Goal: Feedback & Contribution: Leave review/rating

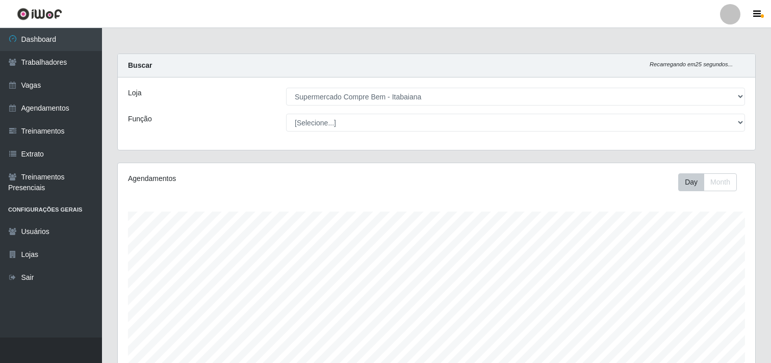
select select "264"
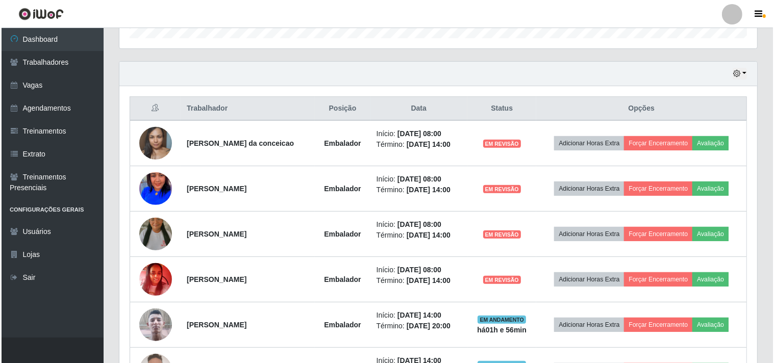
scroll to position [383, 0]
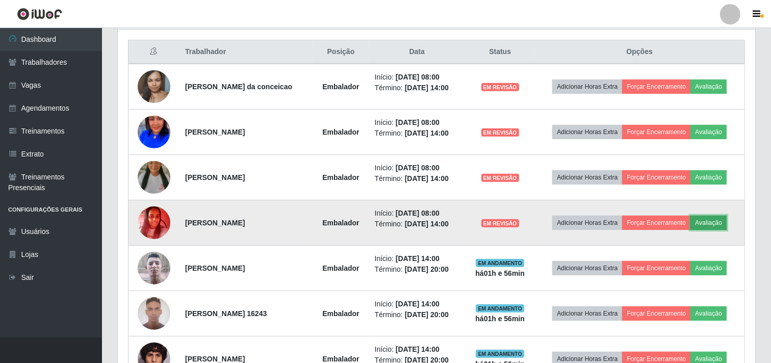
click at [722, 220] on button "Avaliação" at bounding box center [709, 223] width 36 height 14
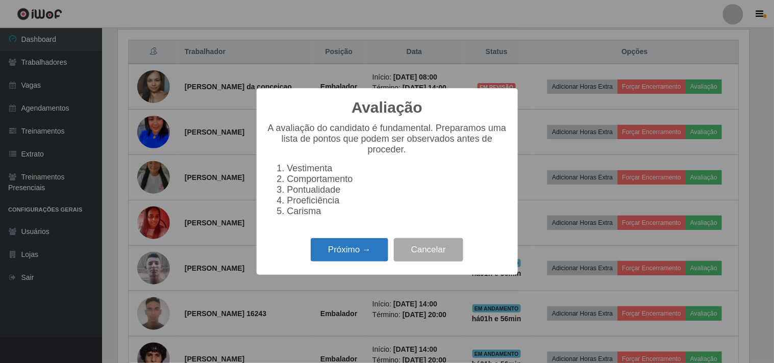
click at [350, 255] on button "Próximo →" at bounding box center [350, 250] width 78 height 24
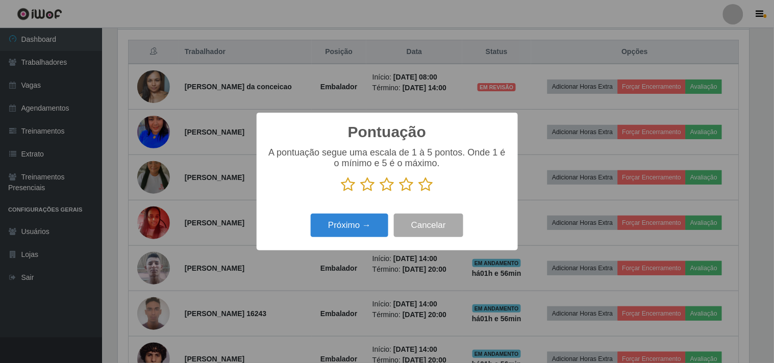
scroll to position [509857, 509437]
drag, startPoint x: 426, startPoint y: 184, endPoint x: 415, endPoint y: 197, distance: 17.0
click at [425, 184] on icon at bounding box center [426, 184] width 14 height 15
click at [419, 192] on input "radio" at bounding box center [419, 192] width 0 height 0
click at [371, 222] on button "Próximo →" at bounding box center [350, 226] width 78 height 24
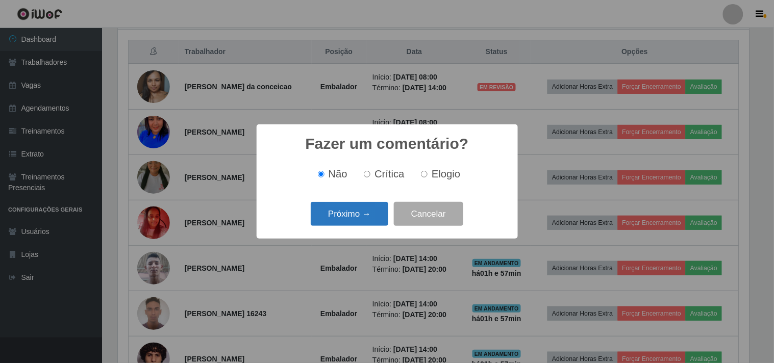
click at [360, 217] on button "Próximo →" at bounding box center [350, 214] width 78 height 24
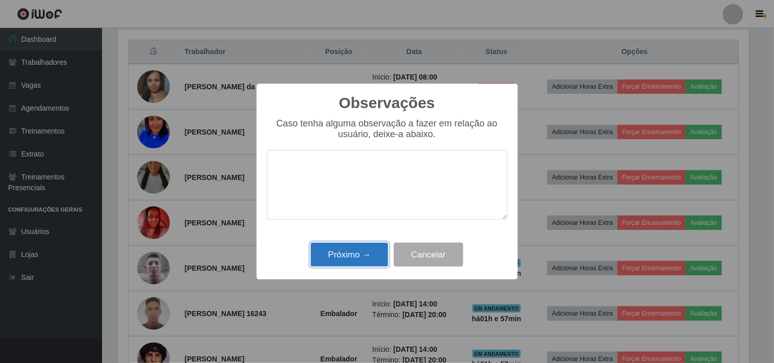
click at [371, 257] on button "Próximo →" at bounding box center [350, 255] width 78 height 24
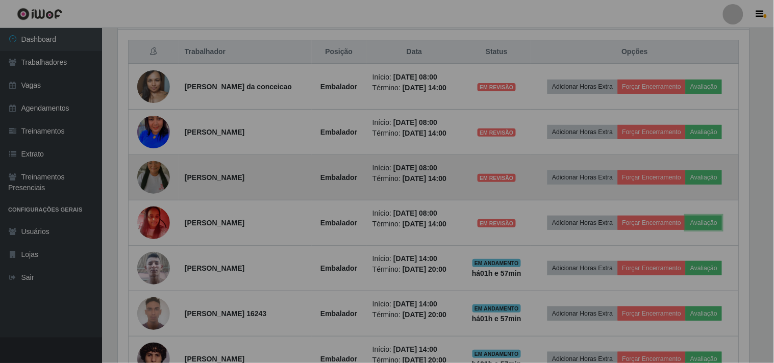
scroll to position [211, 638]
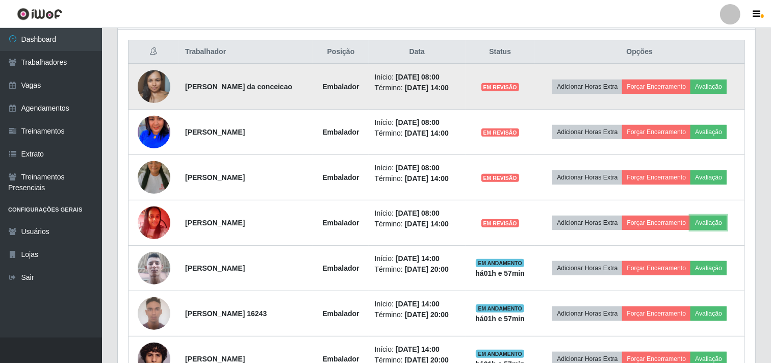
click at [691, 216] on button "Avaliação" at bounding box center [709, 223] width 36 height 14
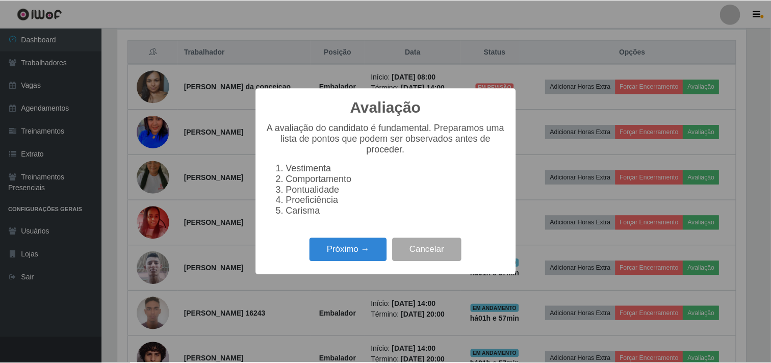
scroll to position [211, 631]
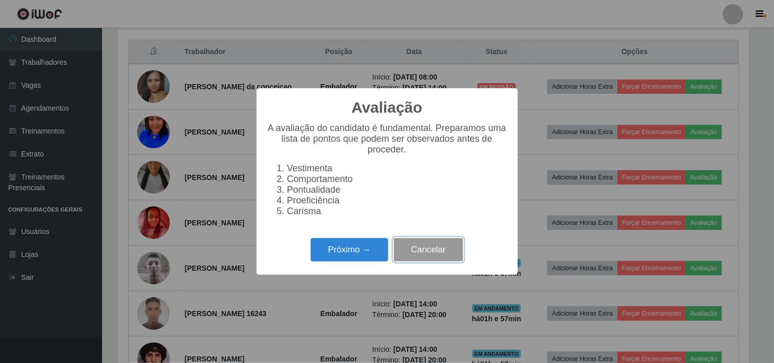
click at [426, 256] on button "Cancelar" at bounding box center [428, 250] width 69 height 24
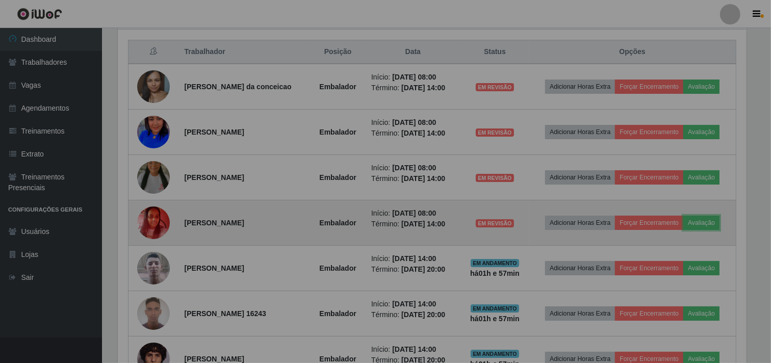
scroll to position [211, 638]
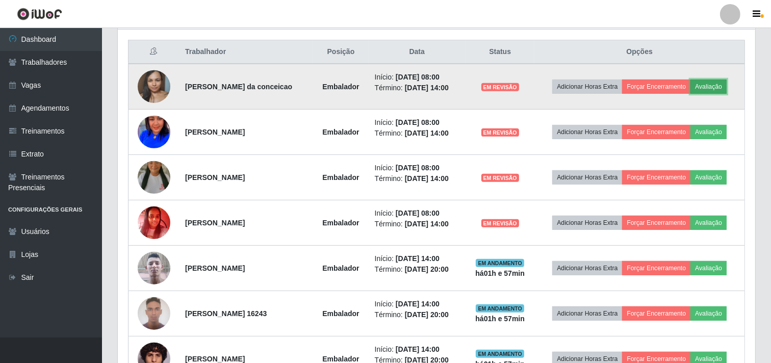
click at [713, 82] on button "Avaliação" at bounding box center [709, 87] width 36 height 14
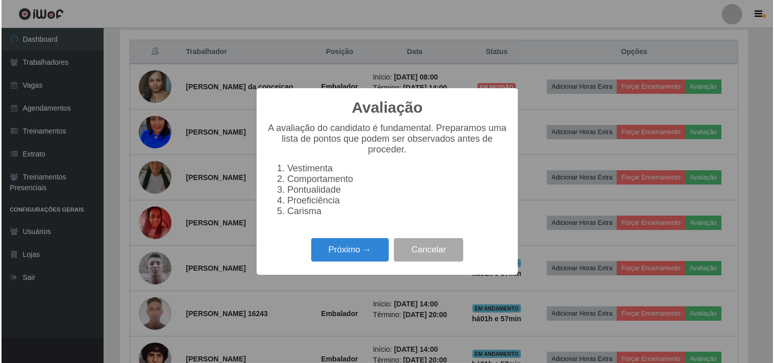
scroll to position [211, 631]
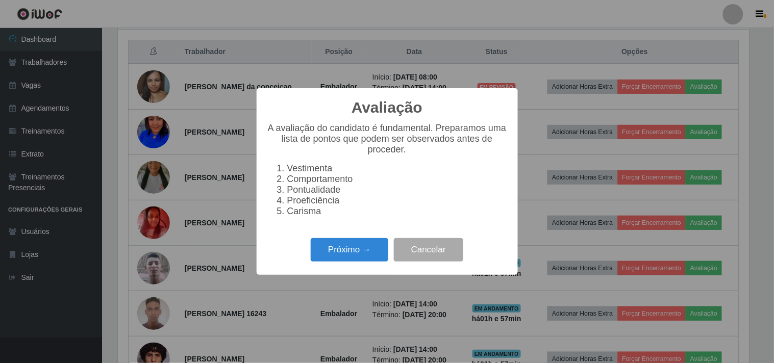
click at [330, 270] on div "Avaliação × A avaliação do candidato é fundamental. Preparamos uma lista de pon…" at bounding box center [387, 181] width 261 height 186
click at [363, 246] on button "Próximo →" at bounding box center [350, 250] width 78 height 24
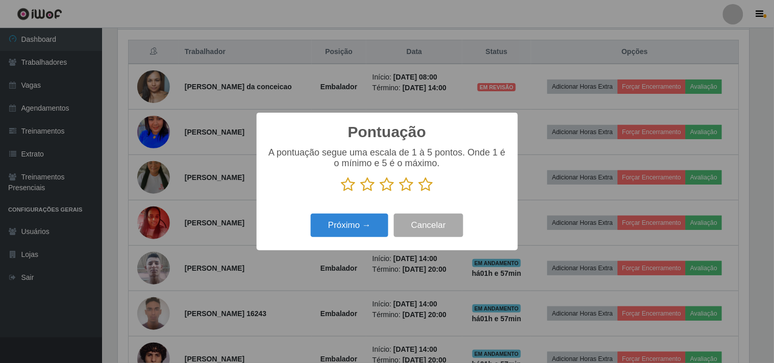
scroll to position [509857, 509437]
click at [422, 176] on div "A pontuação segue uma escala de 1 à 5 pontos. Onde 1 é o mínimo e 5 é o máximo." at bounding box center [387, 169] width 241 height 45
click at [425, 181] on icon at bounding box center [426, 184] width 14 height 15
click at [419, 192] on input "radio" at bounding box center [419, 192] width 0 height 0
click at [373, 218] on button "Próximo →" at bounding box center [350, 226] width 78 height 24
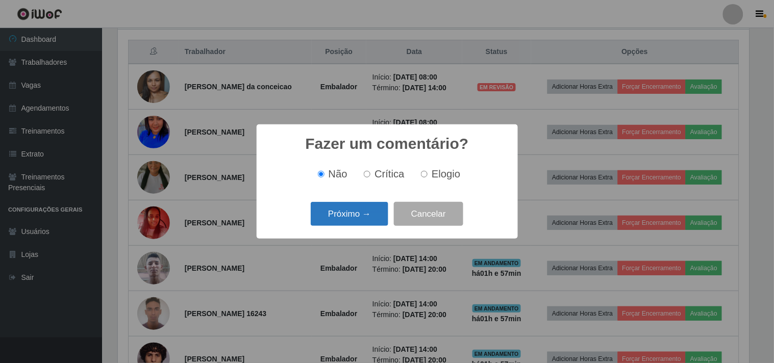
click at [370, 224] on button "Próximo →" at bounding box center [350, 214] width 78 height 24
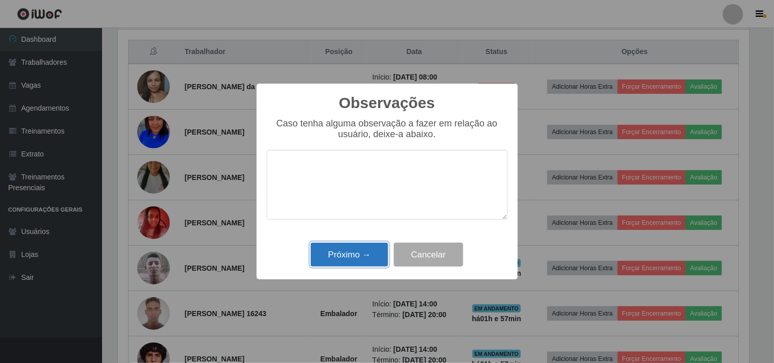
click at [359, 257] on button "Próximo →" at bounding box center [350, 255] width 78 height 24
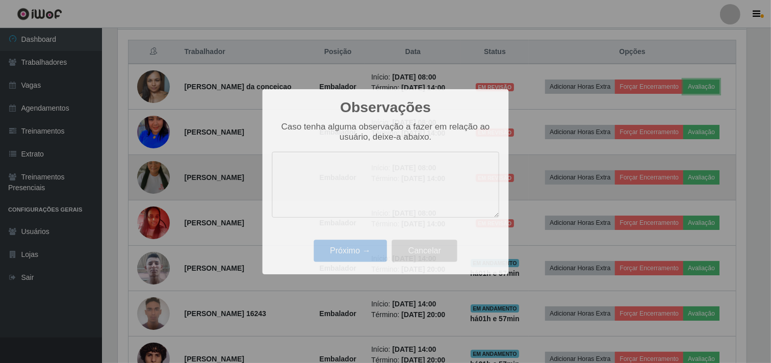
scroll to position [211, 638]
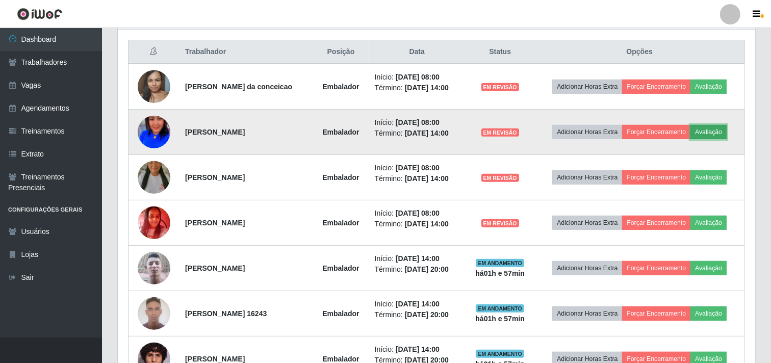
click at [722, 129] on button "Avaliação" at bounding box center [709, 132] width 36 height 14
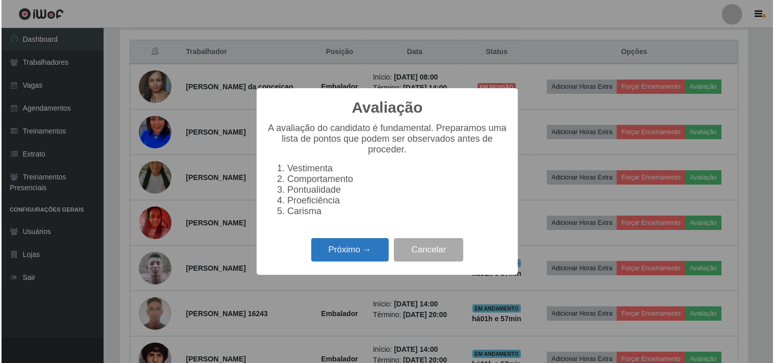
scroll to position [211, 631]
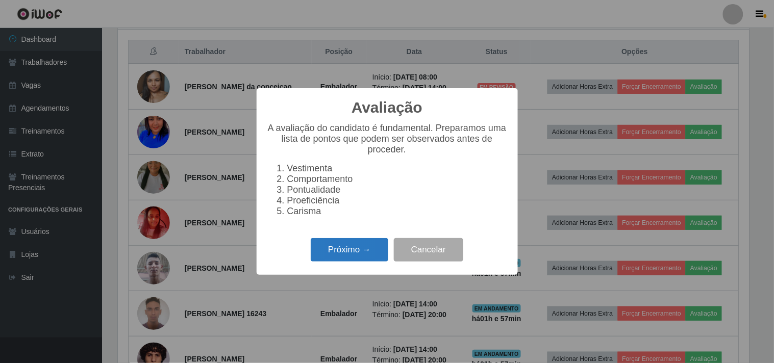
click at [337, 258] on button "Próximo →" at bounding box center [350, 250] width 78 height 24
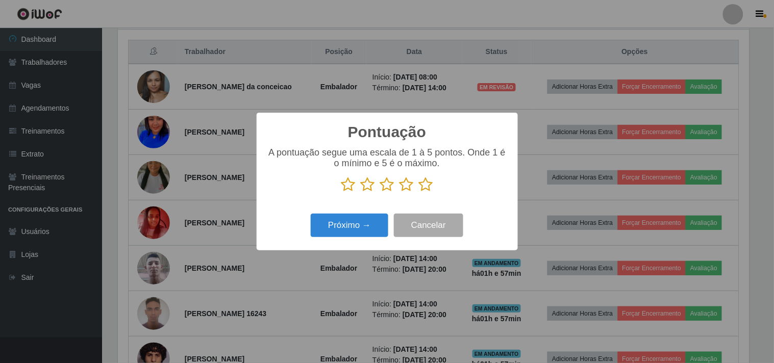
scroll to position [509857, 509437]
drag, startPoint x: 421, startPoint y: 184, endPoint x: 381, endPoint y: 226, distance: 58.1
click at [421, 185] on icon at bounding box center [426, 184] width 14 height 15
click at [419, 192] on input "radio" at bounding box center [419, 192] width 0 height 0
click at [371, 226] on button "Próximo →" at bounding box center [350, 226] width 78 height 24
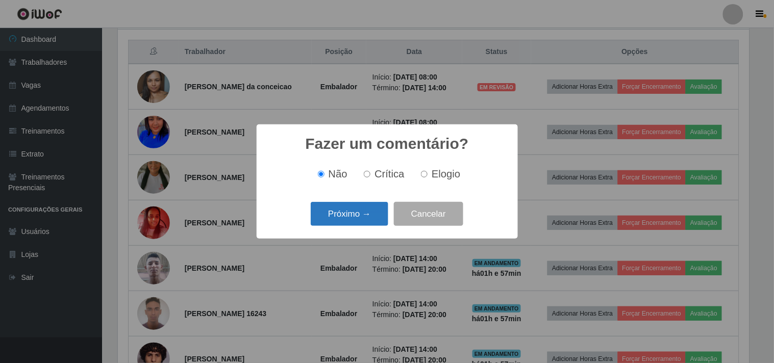
click at [352, 212] on button "Próximo →" at bounding box center [350, 214] width 78 height 24
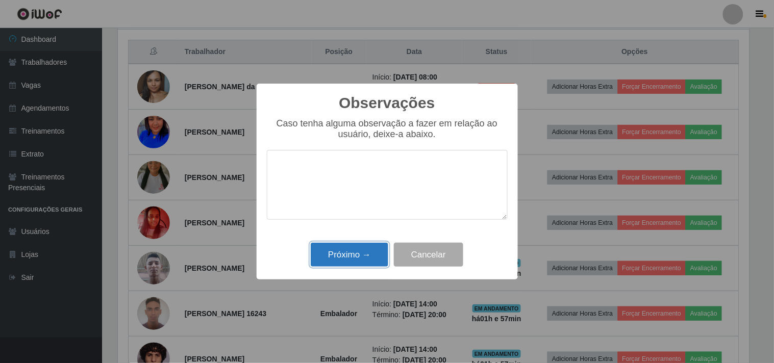
click at [378, 252] on button "Próximo →" at bounding box center [350, 255] width 78 height 24
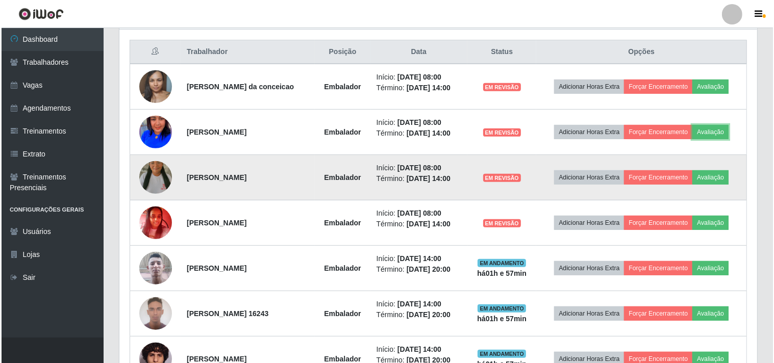
scroll to position [211, 638]
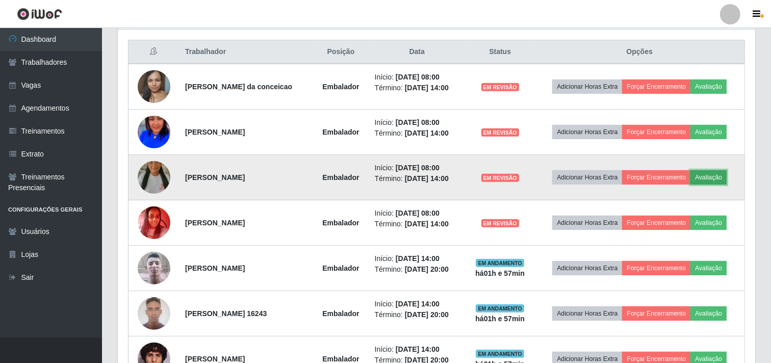
click at [727, 174] on button "Avaliação" at bounding box center [709, 177] width 36 height 14
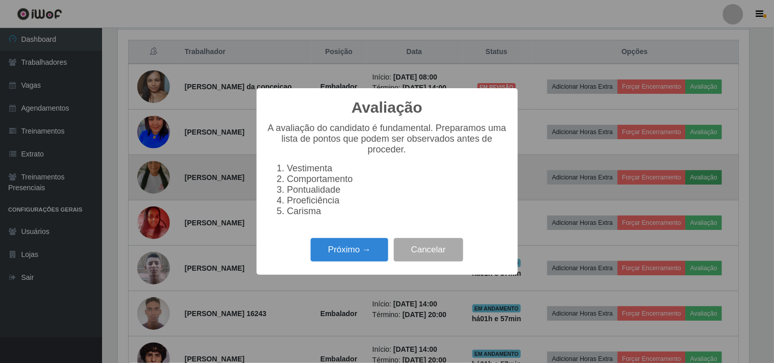
scroll to position [211, 631]
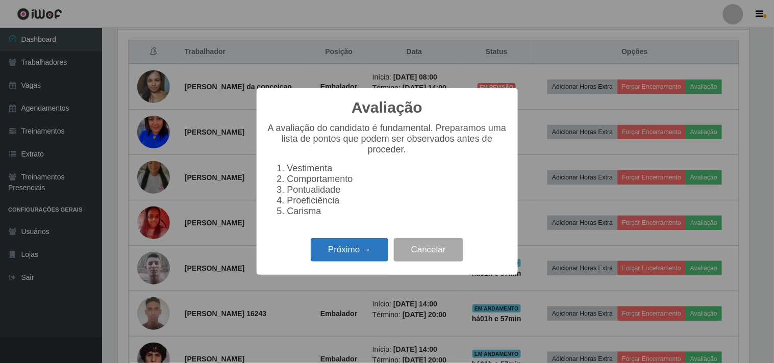
click at [349, 254] on button "Próximo →" at bounding box center [350, 250] width 78 height 24
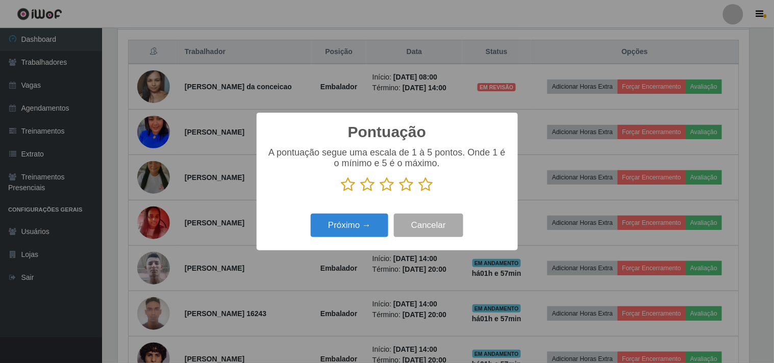
click at [424, 184] on icon at bounding box center [426, 184] width 14 height 15
click at [419, 192] on input "radio" at bounding box center [419, 192] width 0 height 0
click at [365, 222] on button "Próximo →" at bounding box center [350, 226] width 78 height 24
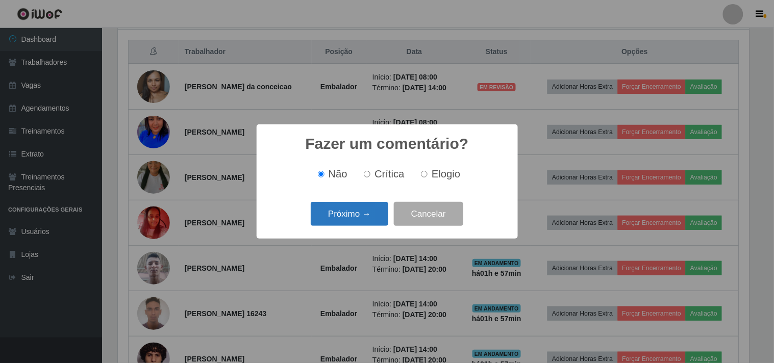
click at [350, 216] on button "Próximo →" at bounding box center [350, 214] width 78 height 24
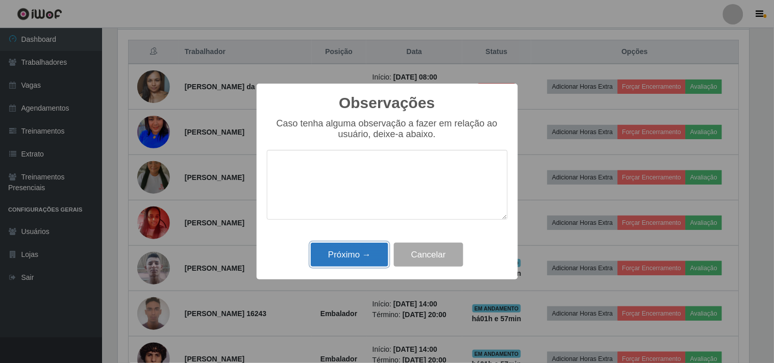
click at [356, 252] on button "Próximo →" at bounding box center [350, 255] width 78 height 24
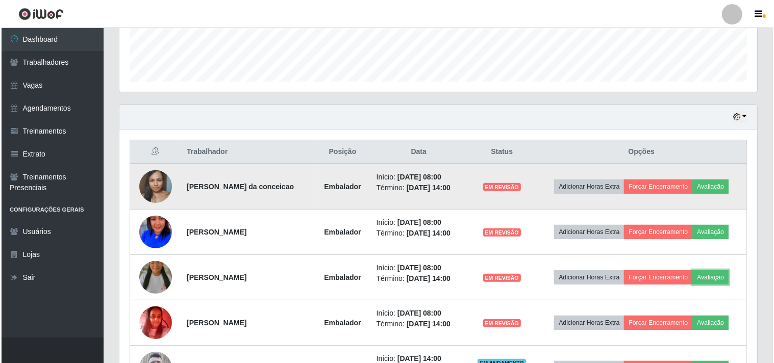
scroll to position [340, 0]
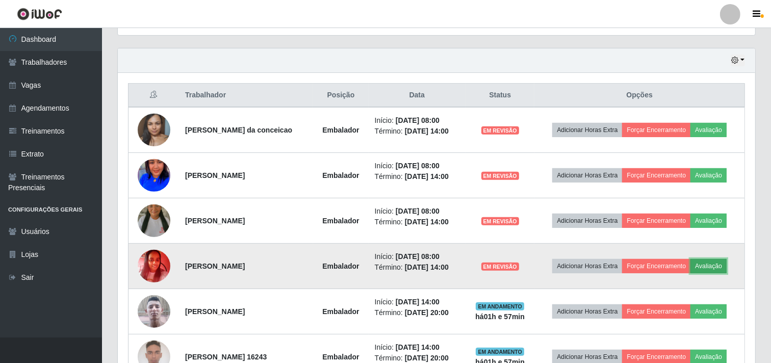
click at [722, 264] on button "Avaliação" at bounding box center [709, 266] width 36 height 14
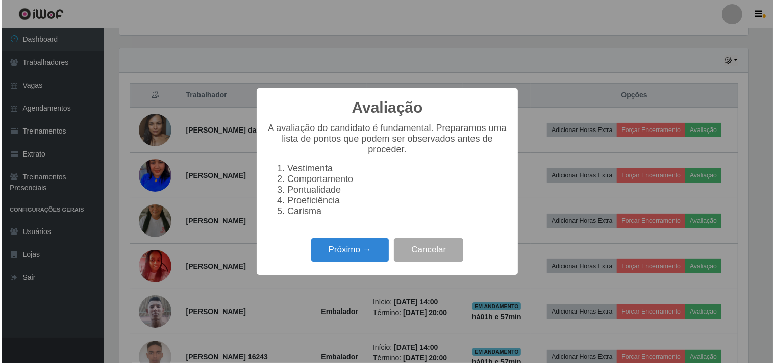
scroll to position [0, 0]
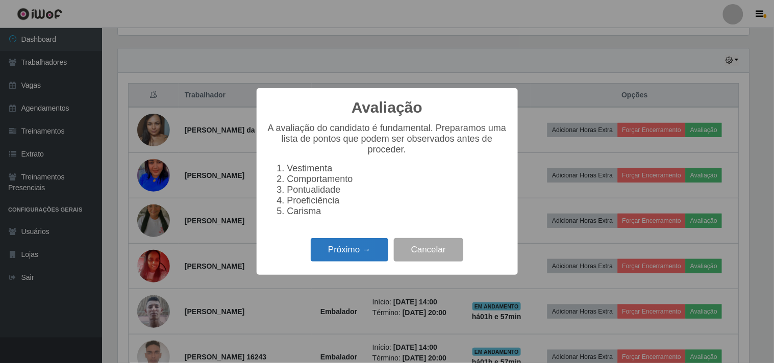
click at [365, 250] on button "Próximo →" at bounding box center [350, 250] width 78 height 24
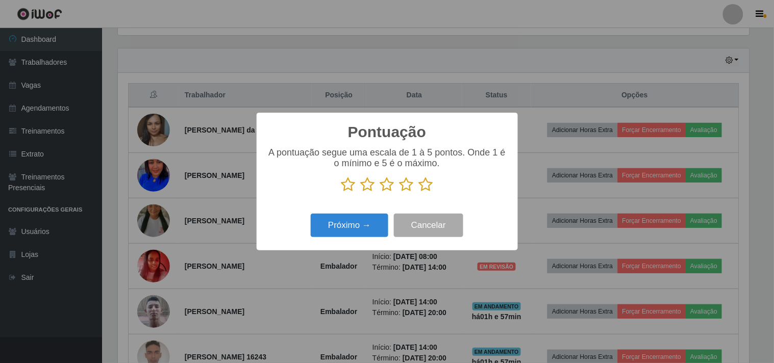
click at [432, 187] on p at bounding box center [387, 184] width 241 height 15
click at [426, 186] on icon at bounding box center [426, 184] width 14 height 15
click at [419, 192] on input "radio" at bounding box center [419, 192] width 0 height 0
click at [358, 233] on button "Próximo →" at bounding box center [350, 226] width 78 height 24
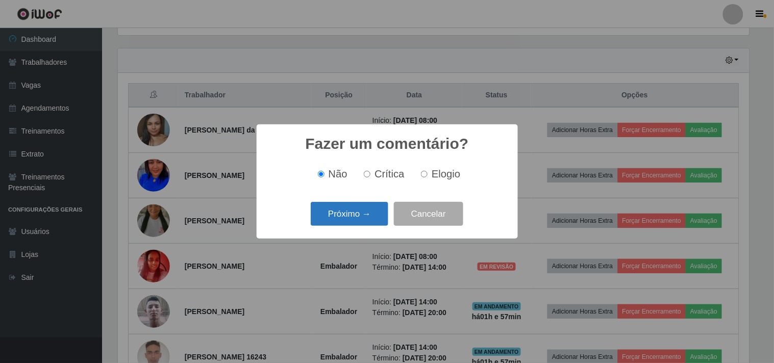
click at [353, 218] on button "Próximo →" at bounding box center [350, 214] width 78 height 24
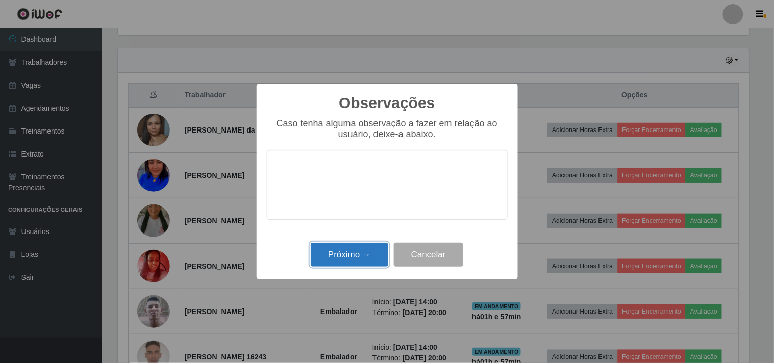
click at [356, 248] on button "Próximo →" at bounding box center [350, 255] width 78 height 24
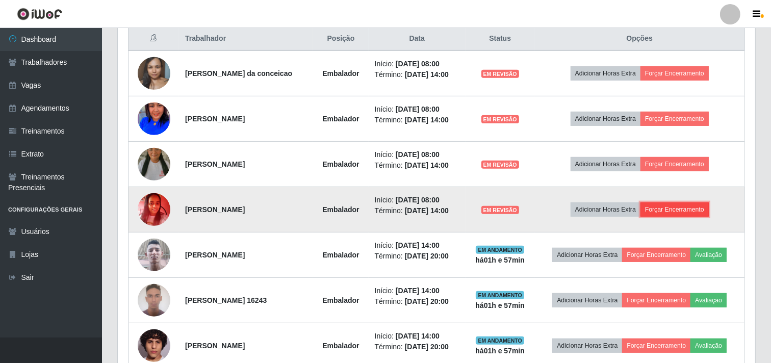
click at [675, 212] on button "Forçar Encerramento" at bounding box center [675, 209] width 68 height 14
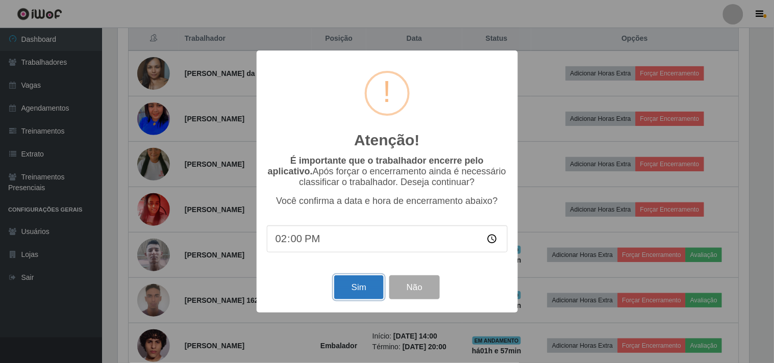
click at [341, 283] on button "Sim" at bounding box center [358, 287] width 49 height 24
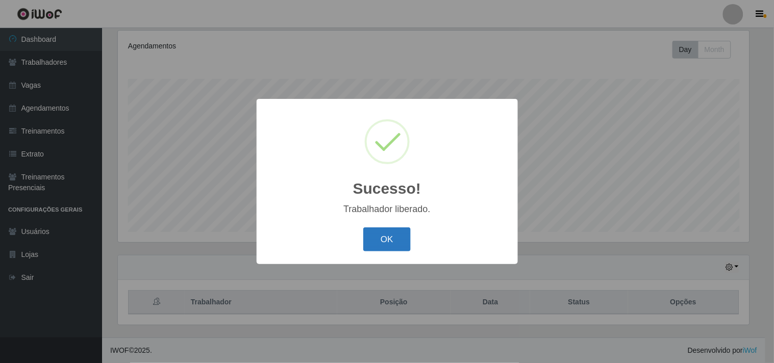
click at [393, 237] on button "OK" at bounding box center [386, 239] width 47 height 24
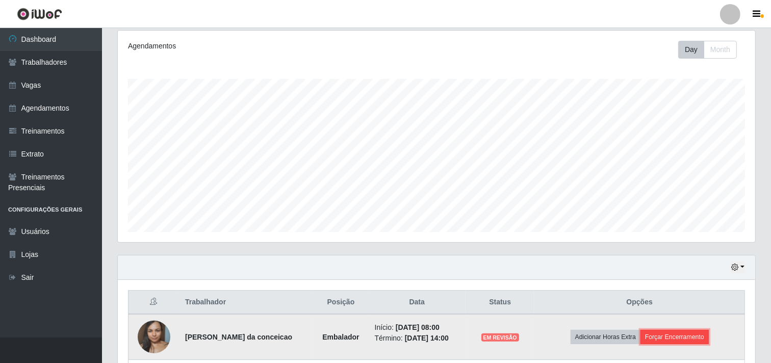
click at [705, 330] on button "Forçar Encerramento" at bounding box center [675, 337] width 68 height 14
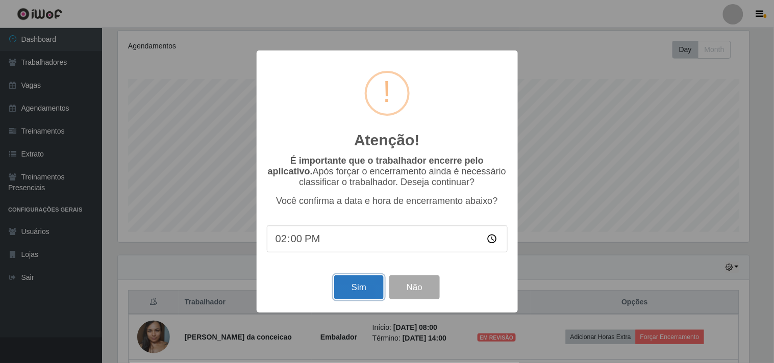
click at [365, 279] on button "Sim" at bounding box center [358, 287] width 49 height 24
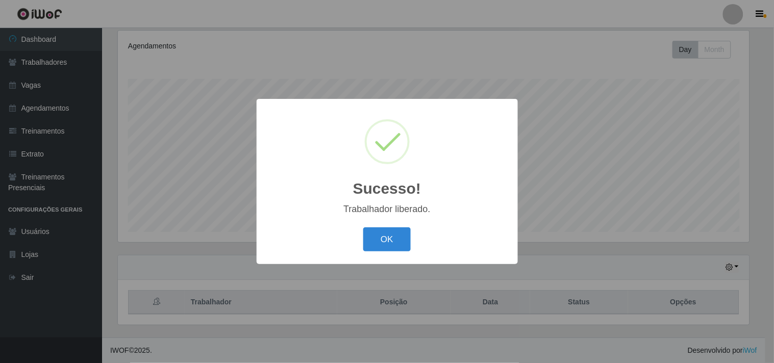
click at [363, 227] on button "OK" at bounding box center [386, 239] width 47 height 24
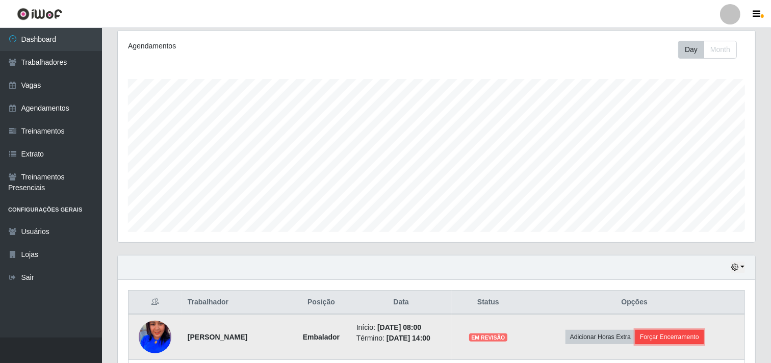
click at [692, 342] on button "Forçar Encerramento" at bounding box center [670, 337] width 68 height 14
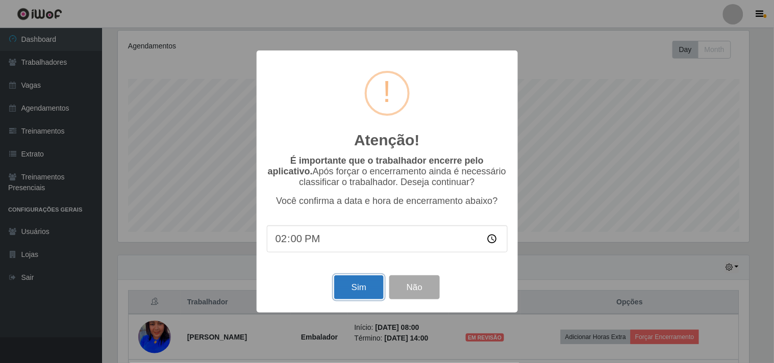
click at [368, 282] on button "Sim" at bounding box center [358, 287] width 49 height 24
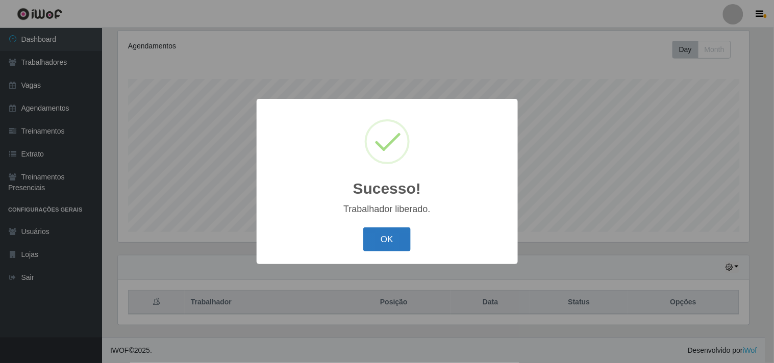
click at [379, 244] on button "OK" at bounding box center [386, 239] width 47 height 24
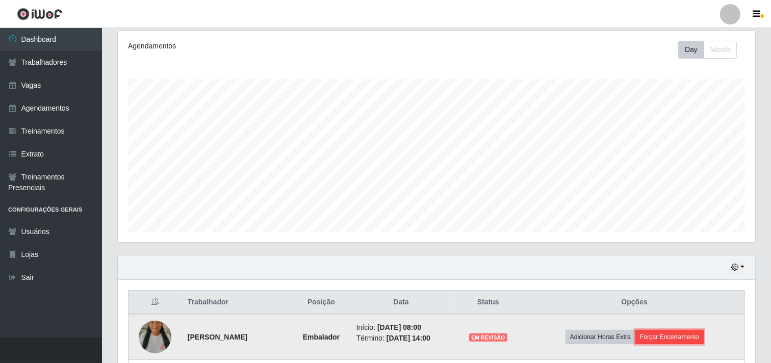
click at [672, 338] on button "Forçar Encerramento" at bounding box center [670, 337] width 68 height 14
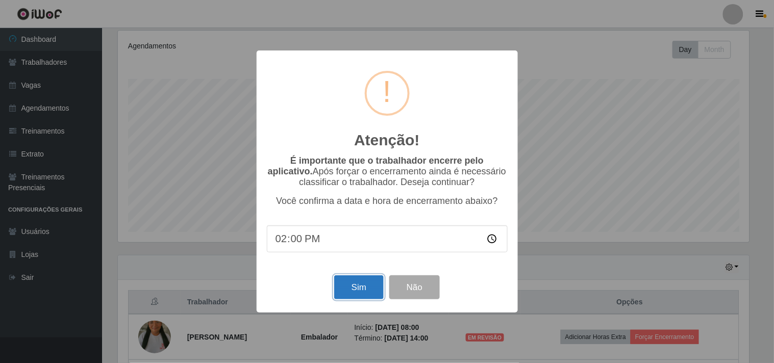
click at [366, 280] on button "Sim" at bounding box center [358, 287] width 49 height 24
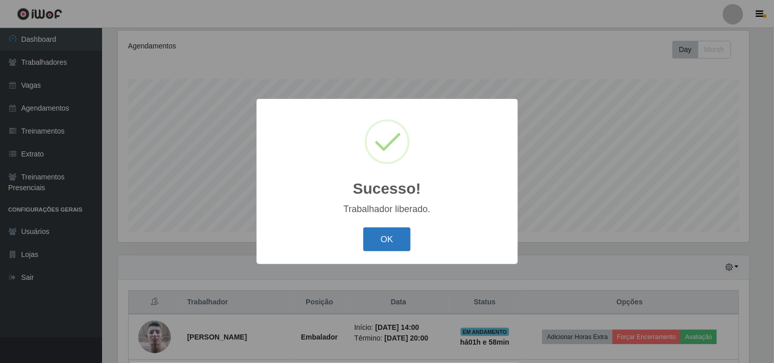
click at [380, 247] on button "OK" at bounding box center [386, 239] width 47 height 24
